Goal: Task Accomplishment & Management: Complete application form

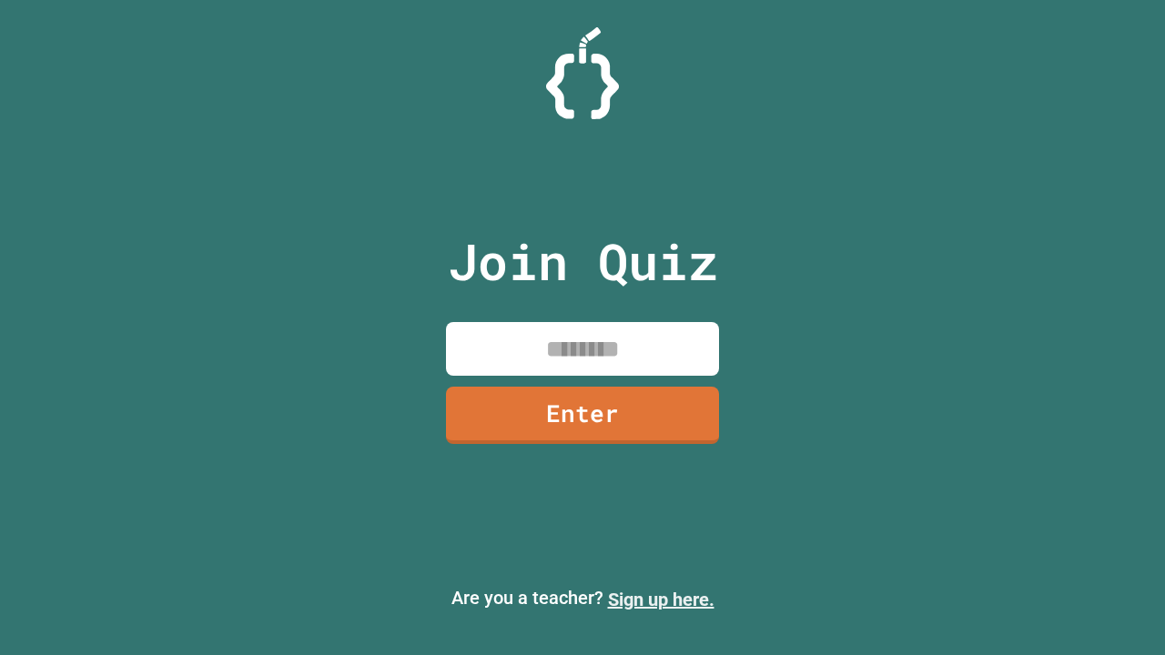
click at [661, 600] on link "Sign up here." at bounding box center [661, 600] width 106 height 22
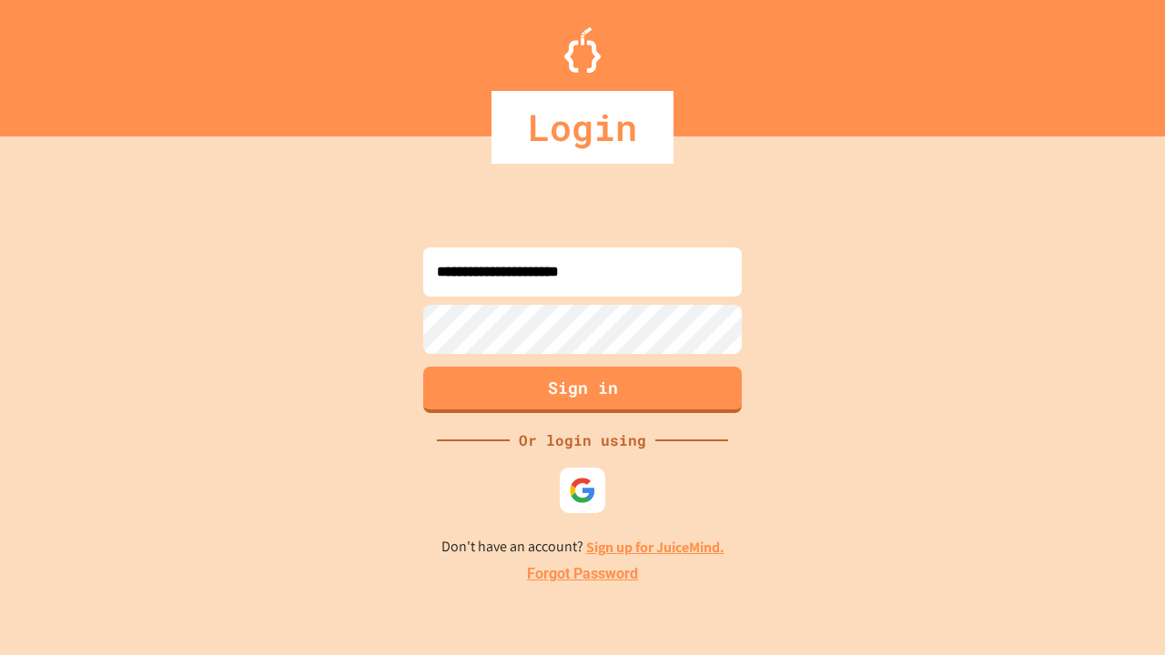
type input "**********"
